Goal: Navigation & Orientation: Go to known website

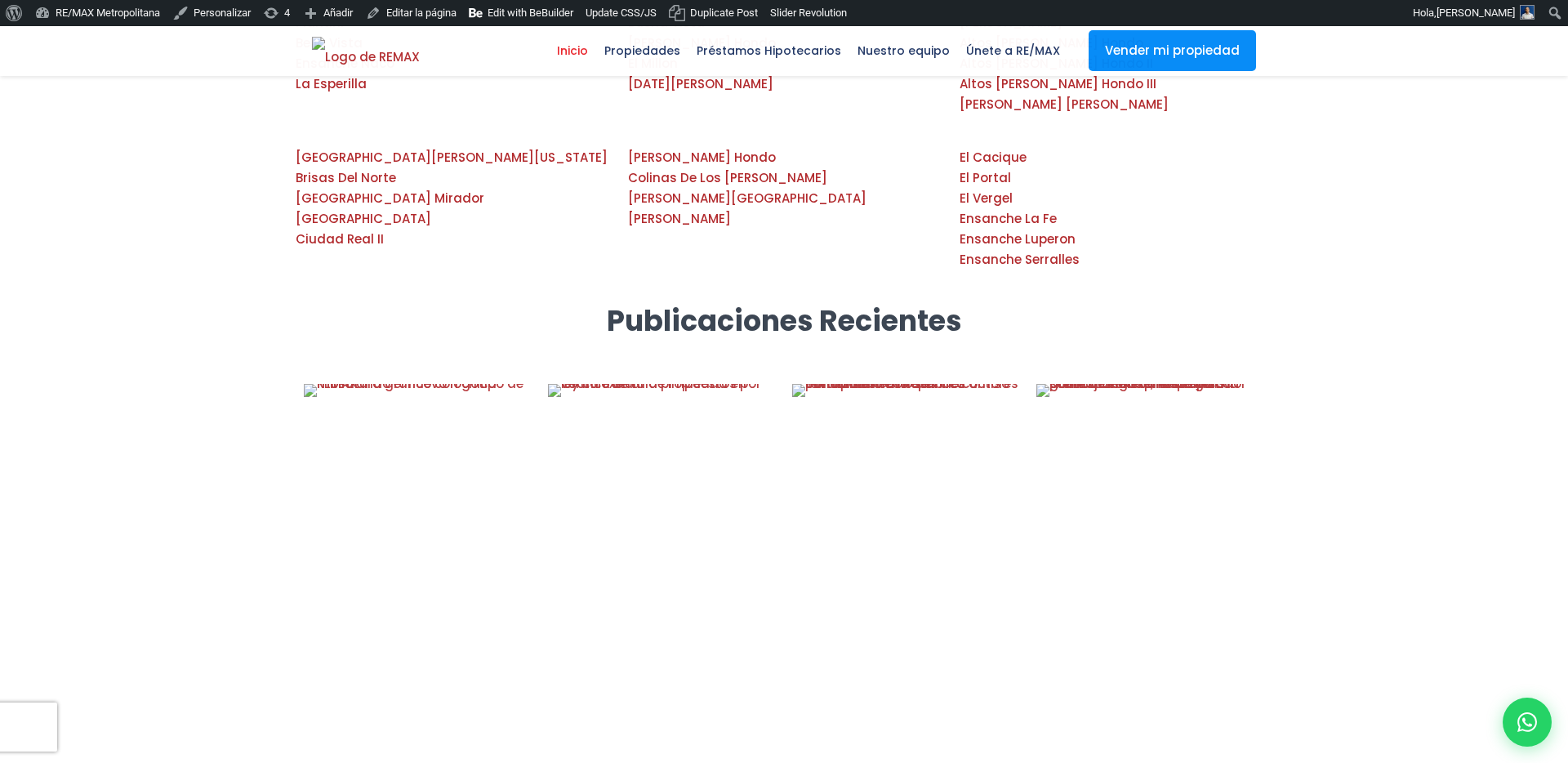
scroll to position [2293, 0]
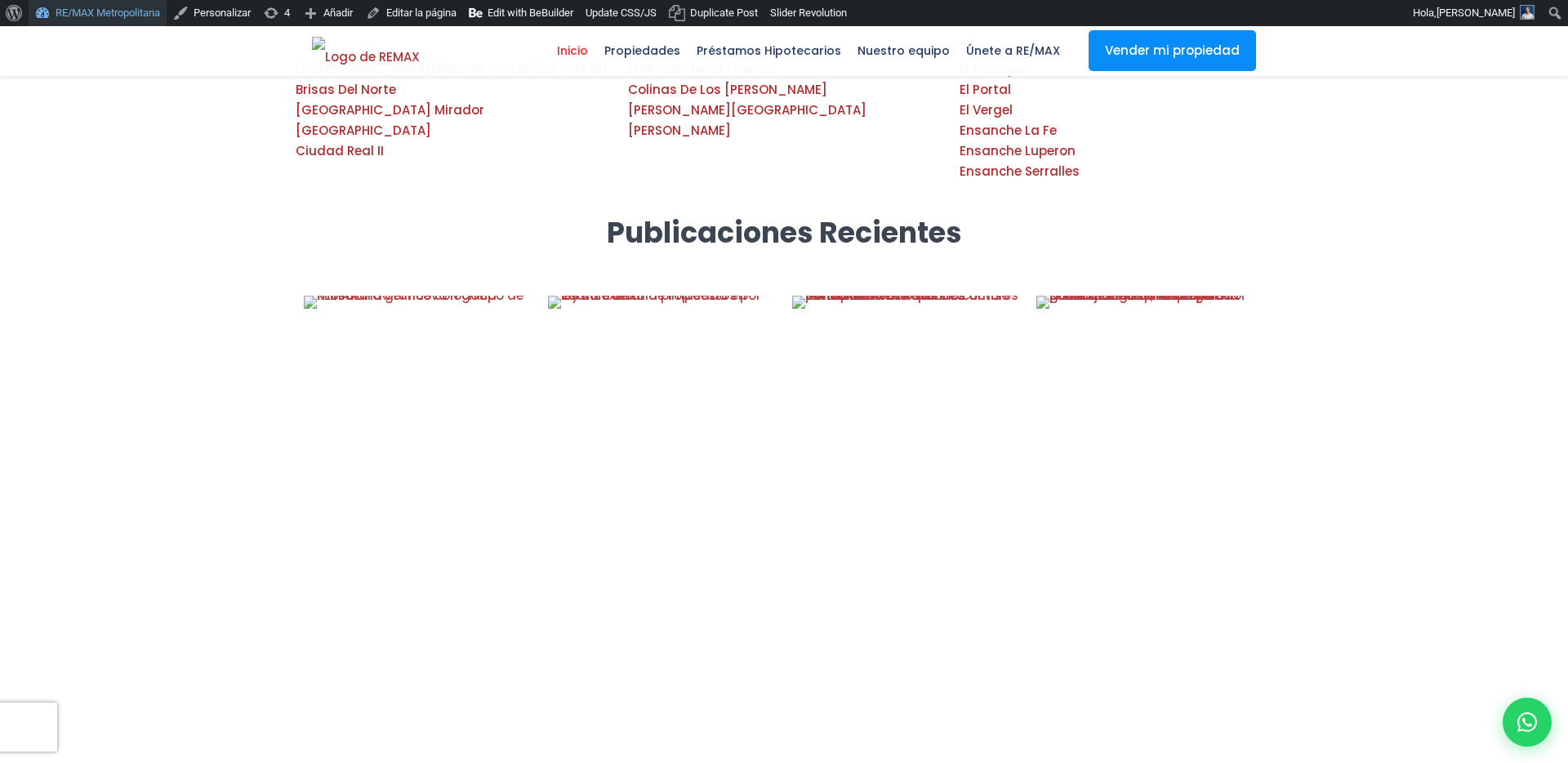
click at [134, 19] on link "RE/MAX Metropolitana" at bounding box center [98, 12] width 138 height 26
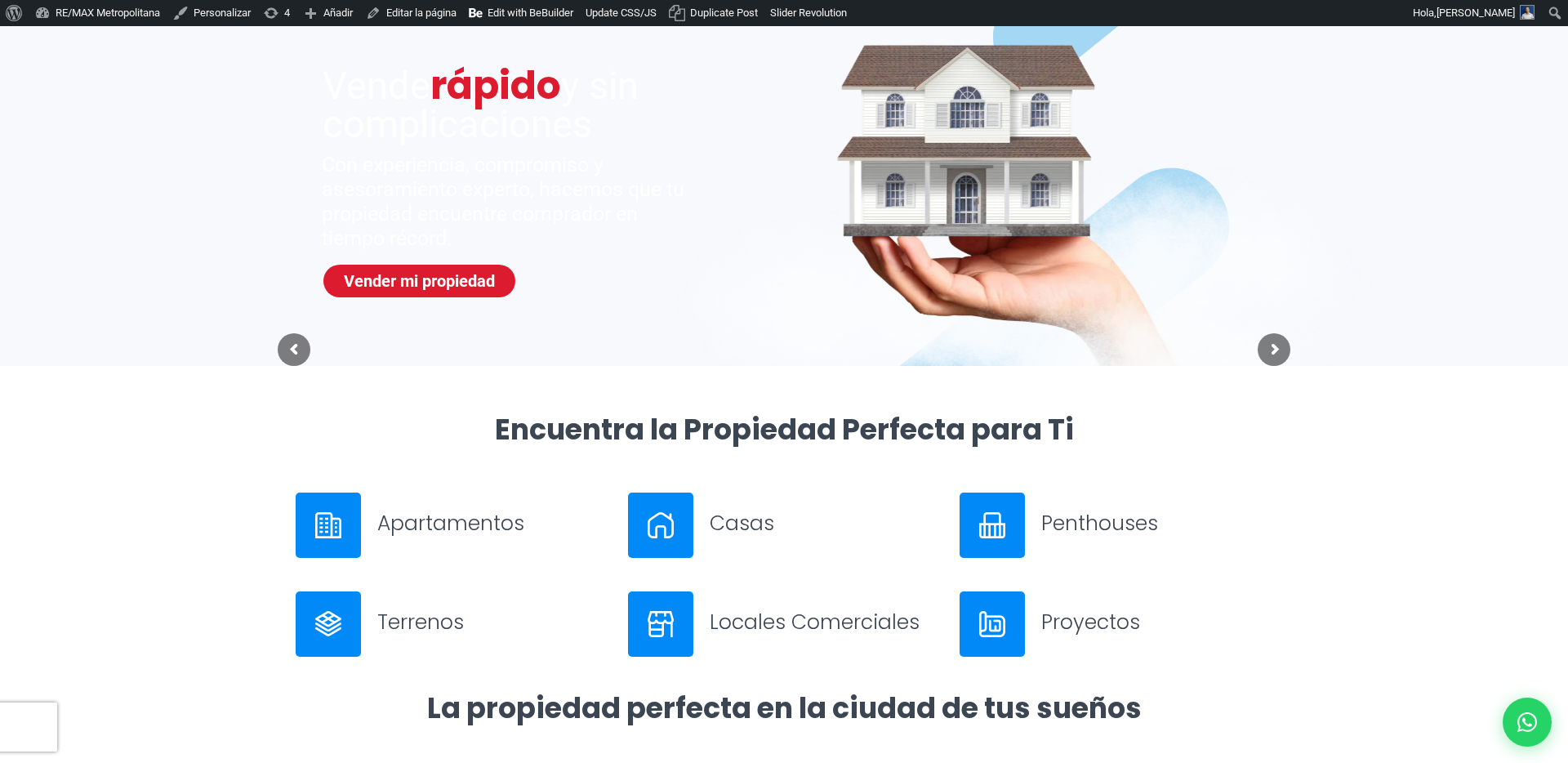
scroll to position [452, 0]
